Goal: Navigation & Orientation: Find specific page/section

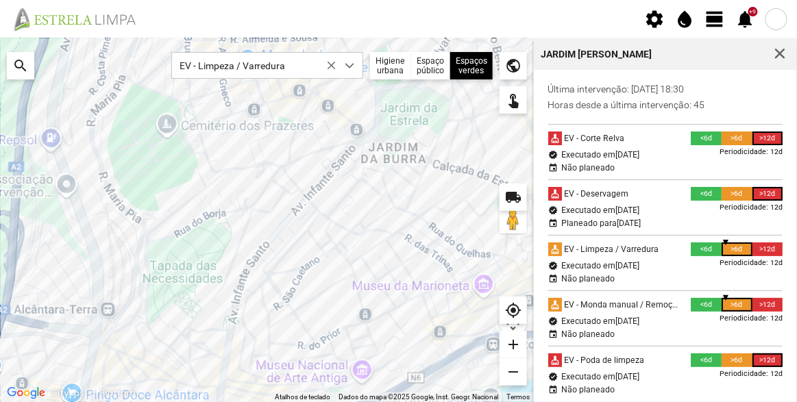
scroll to position [7, 58]
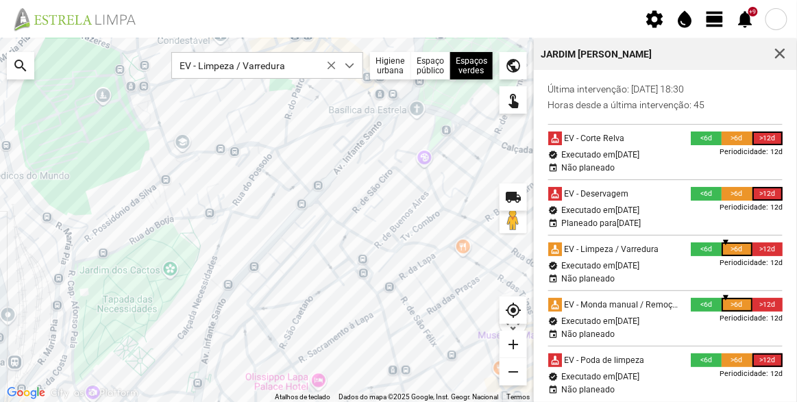
drag, startPoint x: 290, startPoint y: 173, endPoint x: 271, endPoint y: 185, distance: 23.0
click at [271, 185] on div at bounding box center [267, 220] width 534 height 364
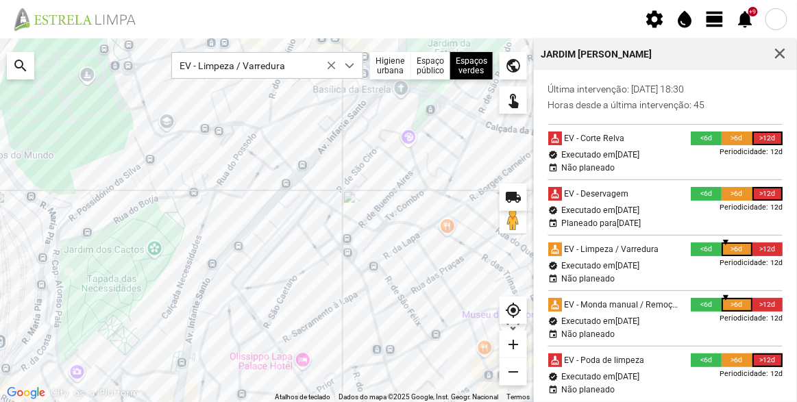
click at [271, 194] on div at bounding box center [267, 220] width 534 height 364
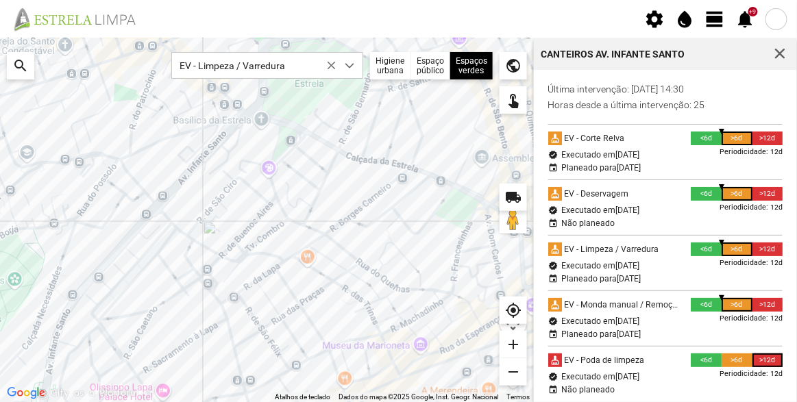
drag, startPoint x: 384, startPoint y: 214, endPoint x: 242, endPoint y: 245, distance: 145.8
click at [242, 245] on div at bounding box center [267, 220] width 534 height 364
click at [134, 247] on div at bounding box center [267, 220] width 534 height 364
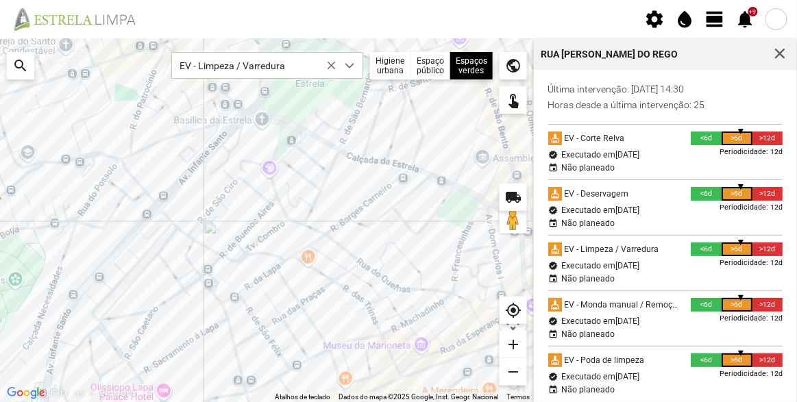
click at [287, 141] on div at bounding box center [267, 220] width 534 height 364
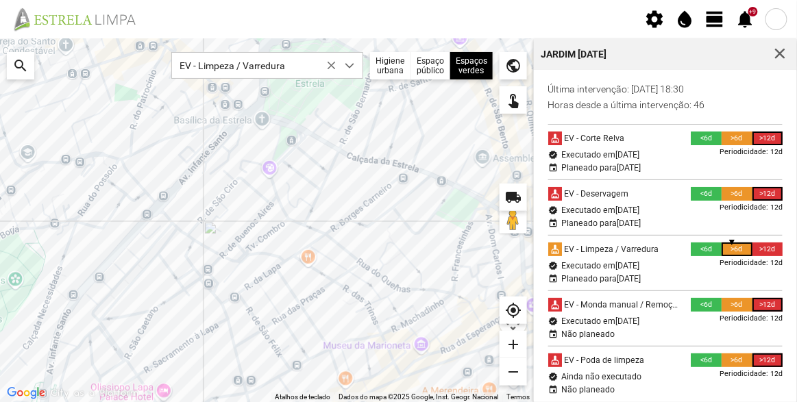
click at [232, 116] on div at bounding box center [267, 220] width 534 height 364
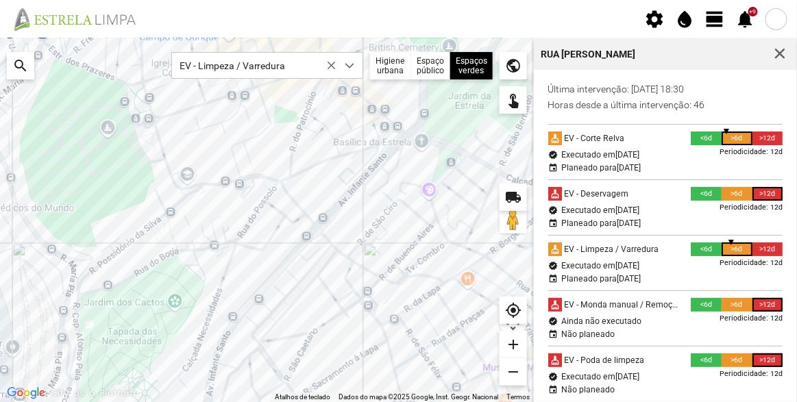
drag, startPoint x: 109, startPoint y: 195, endPoint x: 270, endPoint y: 216, distance: 162.5
click at [270, 216] on div at bounding box center [267, 220] width 534 height 364
click at [145, 142] on div at bounding box center [267, 220] width 534 height 364
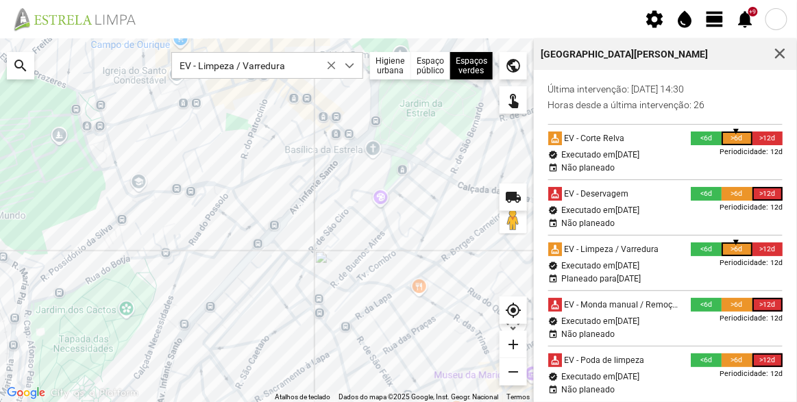
drag, startPoint x: 337, startPoint y: 209, endPoint x: 287, endPoint y: 216, distance: 50.6
click at [287, 216] on div at bounding box center [267, 220] width 534 height 364
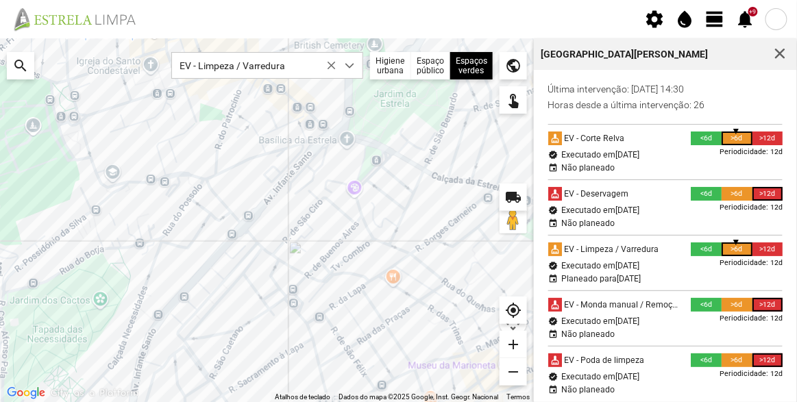
drag, startPoint x: 312, startPoint y: 216, endPoint x: 280, endPoint y: 209, distance: 32.9
click at [280, 210] on div at bounding box center [267, 220] width 534 height 364
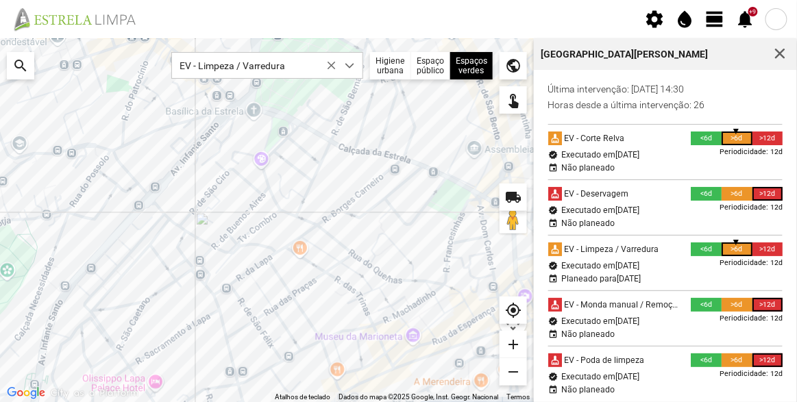
drag, startPoint x: 322, startPoint y: 229, endPoint x: 242, endPoint y: 202, distance: 84.5
click at [242, 202] on div at bounding box center [267, 220] width 534 height 364
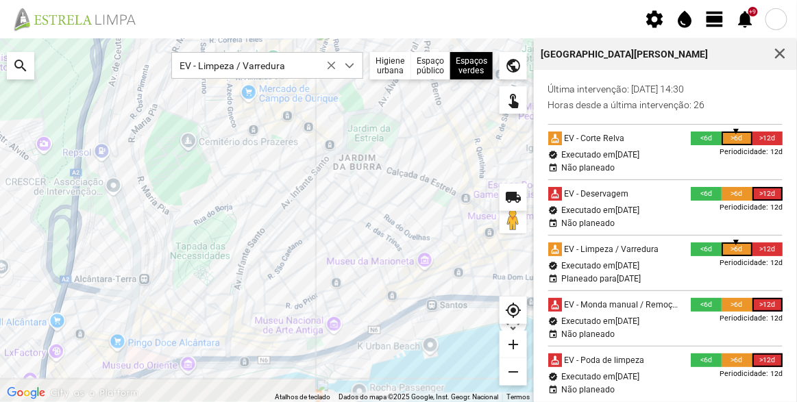
drag, startPoint x: 277, startPoint y: 349, endPoint x: 293, endPoint y: 301, distance: 51.3
click at [293, 301] on div at bounding box center [267, 220] width 534 height 364
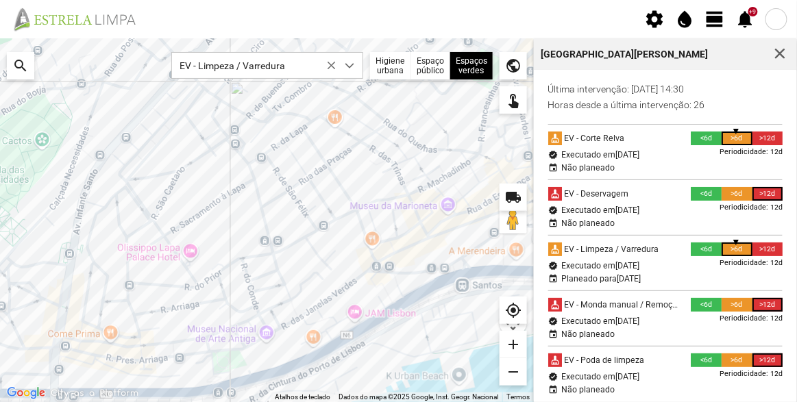
drag, startPoint x: 295, startPoint y: 286, endPoint x: 210, endPoint y: 312, distance: 88.2
click at [210, 312] on div at bounding box center [267, 220] width 534 height 364
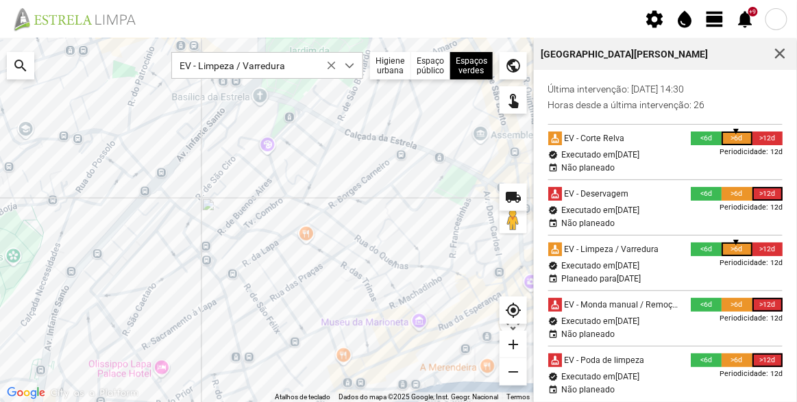
drag, startPoint x: 226, startPoint y: 241, endPoint x: 197, endPoint y: 361, distance: 123.5
click at [198, 361] on div at bounding box center [267, 220] width 534 height 364
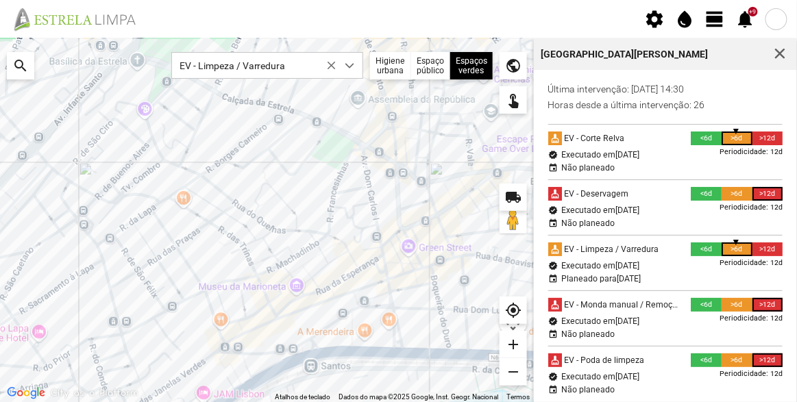
drag, startPoint x: 270, startPoint y: 277, endPoint x: 210, endPoint y: 249, distance: 65.9
click at [210, 249] on div at bounding box center [267, 220] width 534 height 364
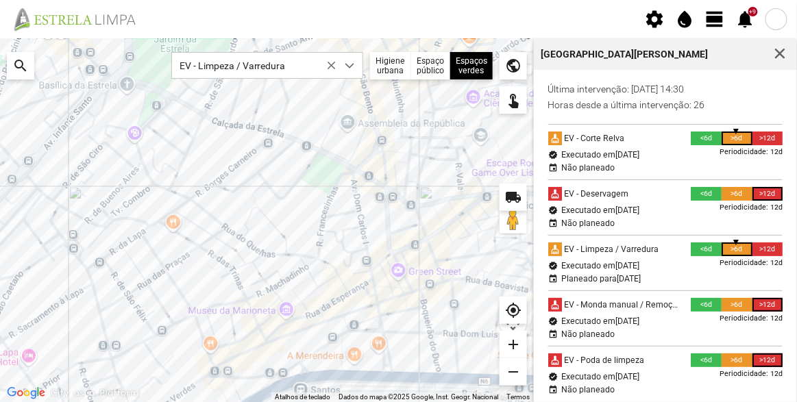
drag, startPoint x: 277, startPoint y: 296, endPoint x: 241, endPoint y: 319, distance: 42.6
click at [241, 319] on div at bounding box center [267, 220] width 534 height 364
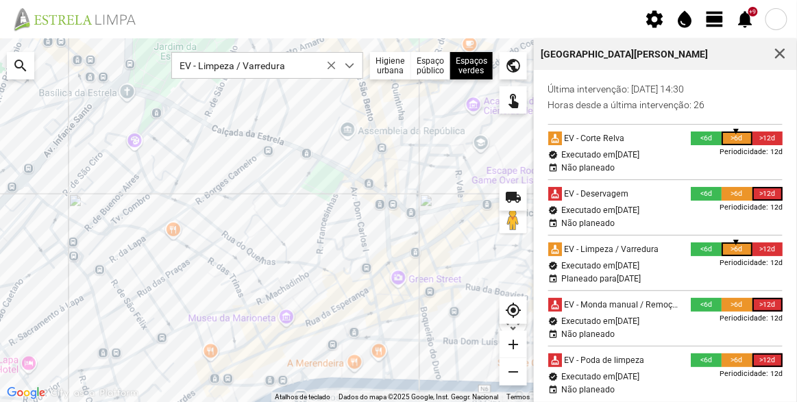
click at [325, 364] on div at bounding box center [267, 220] width 534 height 364
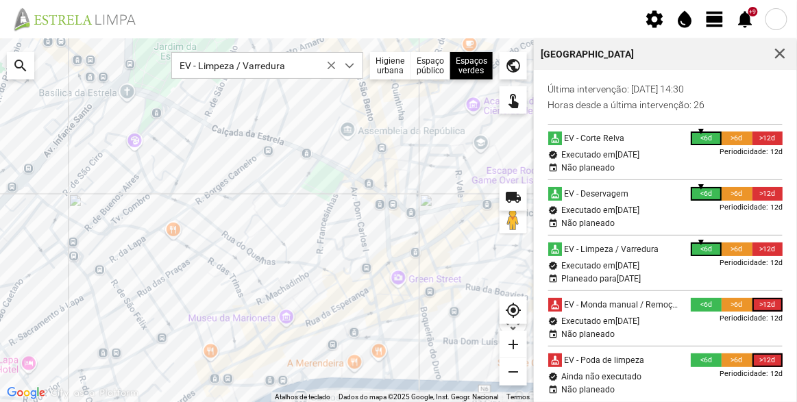
click at [324, 184] on div at bounding box center [267, 220] width 534 height 364
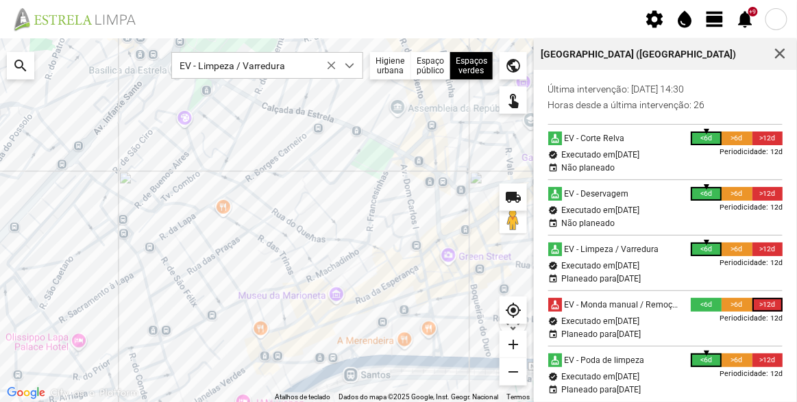
drag, startPoint x: 139, startPoint y: 298, endPoint x: 264, endPoint y: 223, distance: 145.9
click at [261, 227] on div at bounding box center [267, 220] width 534 height 364
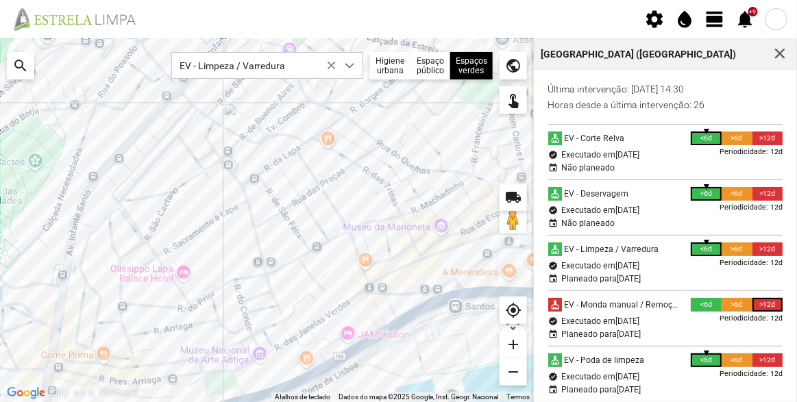
click at [227, 381] on div at bounding box center [267, 220] width 534 height 364
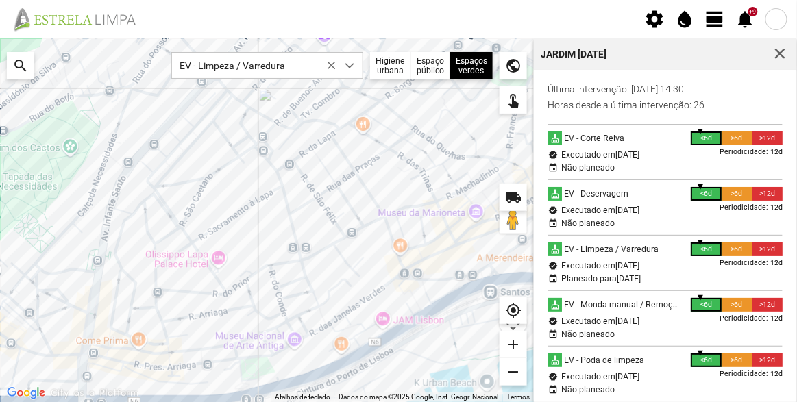
drag, startPoint x: 263, startPoint y: 242, endPoint x: 302, endPoint y: 217, distance: 46.2
click at [302, 217] on div at bounding box center [267, 220] width 534 height 364
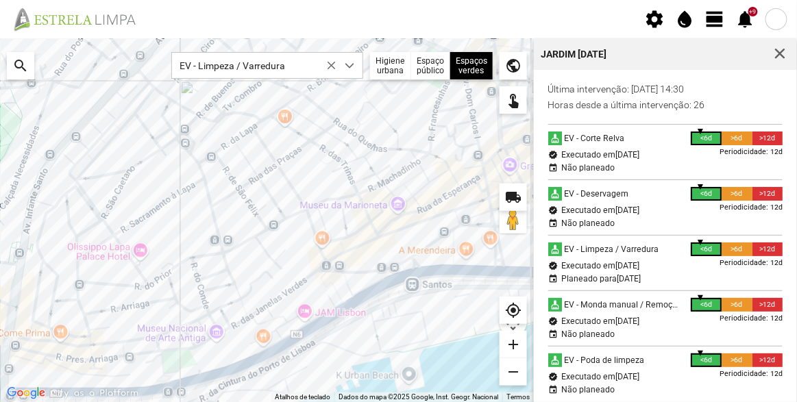
drag, startPoint x: 196, startPoint y: 293, endPoint x: 105, endPoint y: 293, distance: 91.1
click at [105, 293] on div at bounding box center [267, 220] width 534 height 364
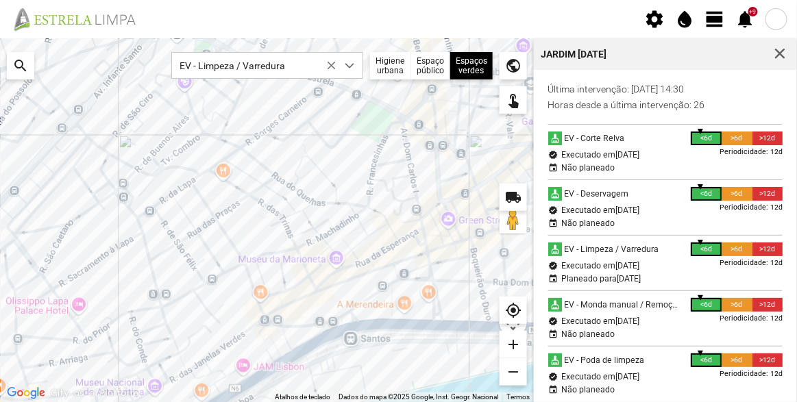
drag, startPoint x: 232, startPoint y: 224, endPoint x: 177, endPoint y: 277, distance: 76.6
click at [175, 283] on div at bounding box center [267, 220] width 534 height 364
click at [368, 123] on div at bounding box center [267, 220] width 534 height 364
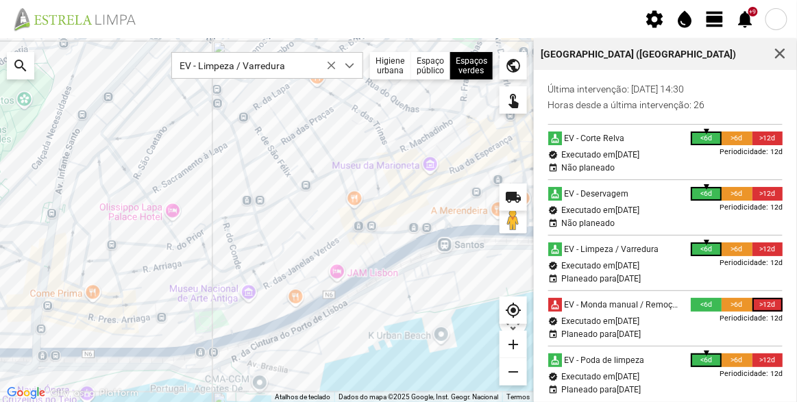
drag, startPoint x: 278, startPoint y: 251, endPoint x: 374, endPoint y: 156, distance: 135.2
click at [374, 156] on div at bounding box center [267, 220] width 534 height 364
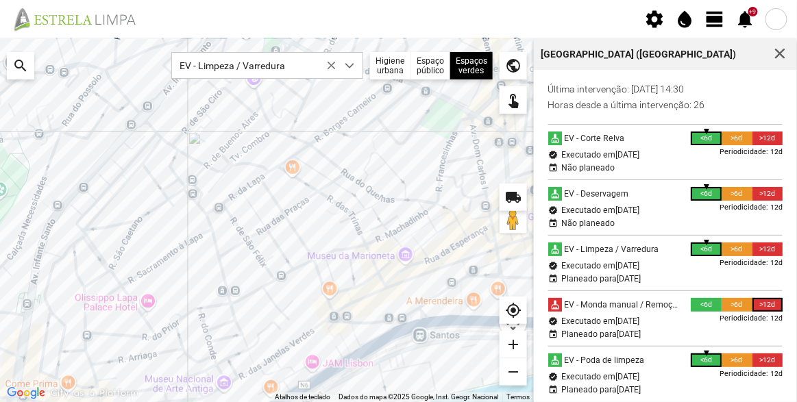
drag, startPoint x: 261, startPoint y: 247, endPoint x: 238, endPoint y: 347, distance: 102.0
click at [238, 347] on div at bounding box center [267, 220] width 534 height 364
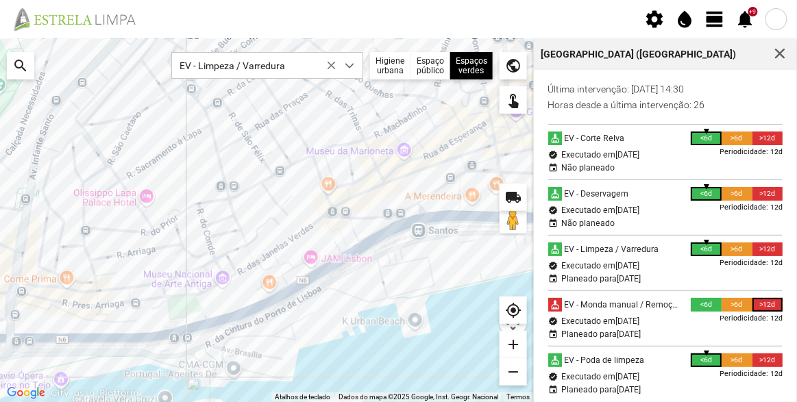
drag, startPoint x: 273, startPoint y: 338, endPoint x: 271, endPoint y: 231, distance: 106.9
click at [271, 231] on div at bounding box center [267, 220] width 534 height 364
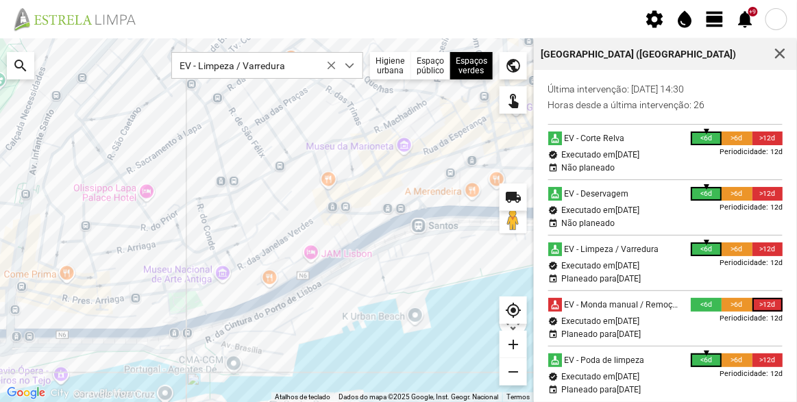
click at [441, 196] on div at bounding box center [267, 220] width 534 height 364
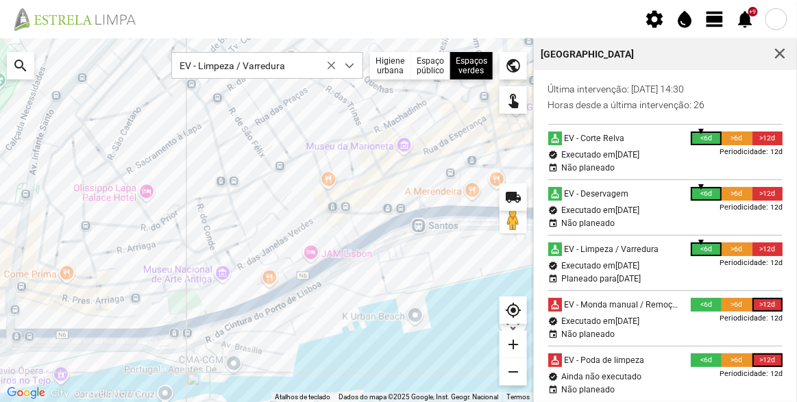
click at [192, 299] on div at bounding box center [267, 220] width 534 height 364
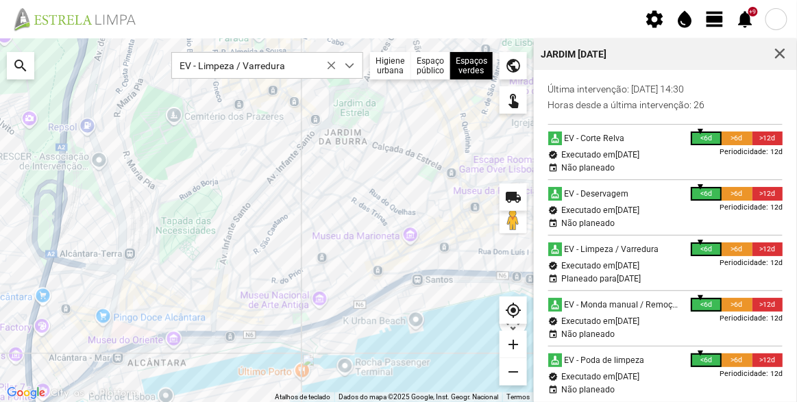
drag, startPoint x: 331, startPoint y: 227, endPoint x: 323, endPoint y: 236, distance: 11.7
click at [323, 236] on div at bounding box center [267, 220] width 534 height 364
